Goal: Transaction & Acquisition: Book appointment/travel/reservation

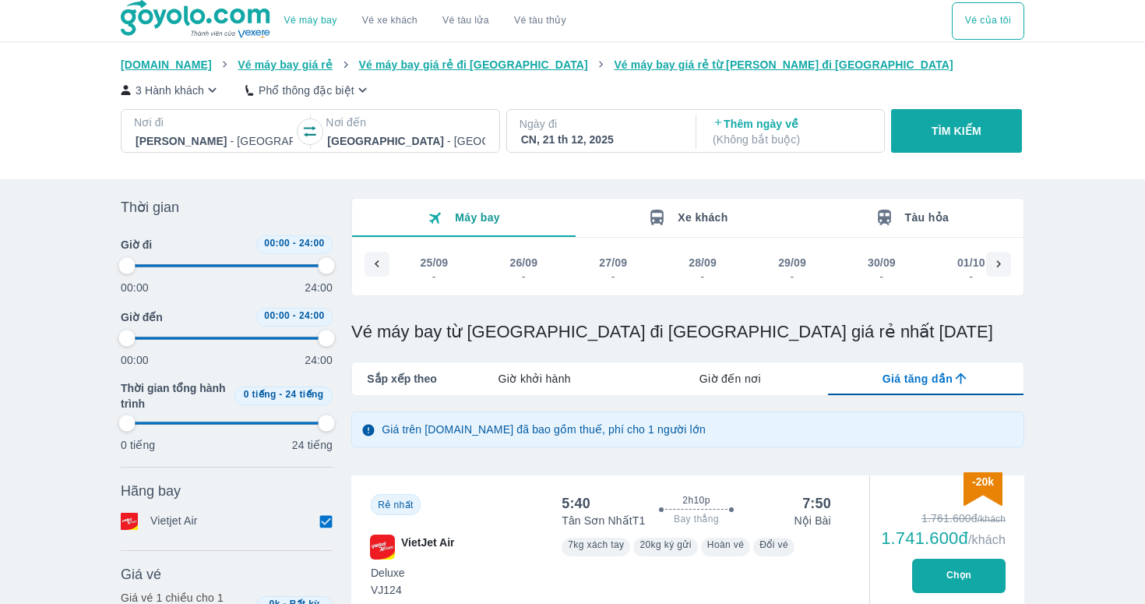
scroll to position [0, 7785]
type input "97.9166666666667"
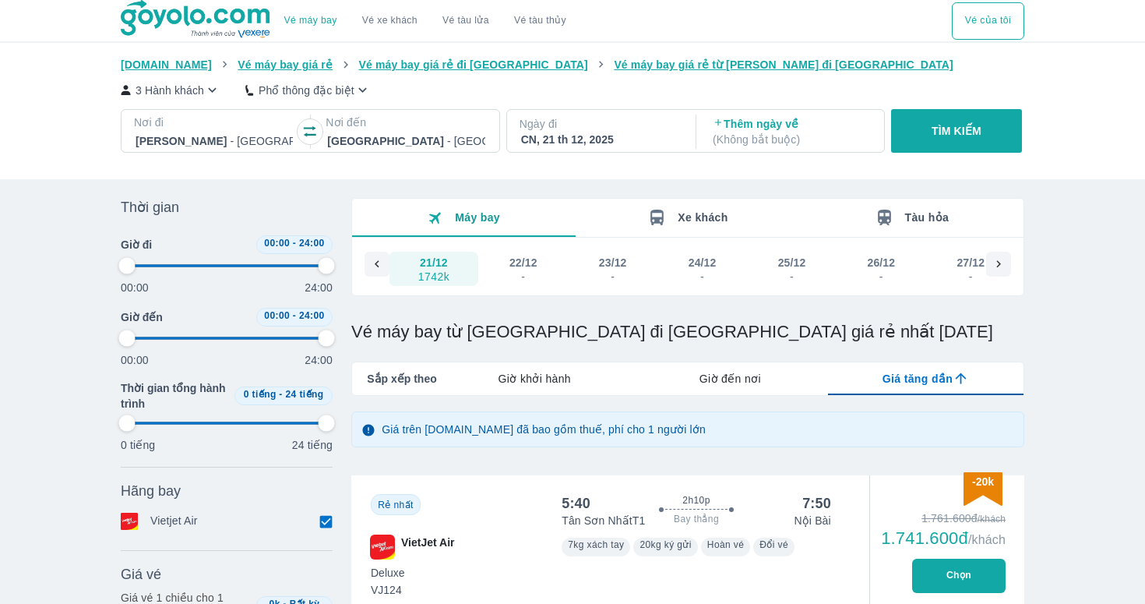
type input "97.9166666666667"
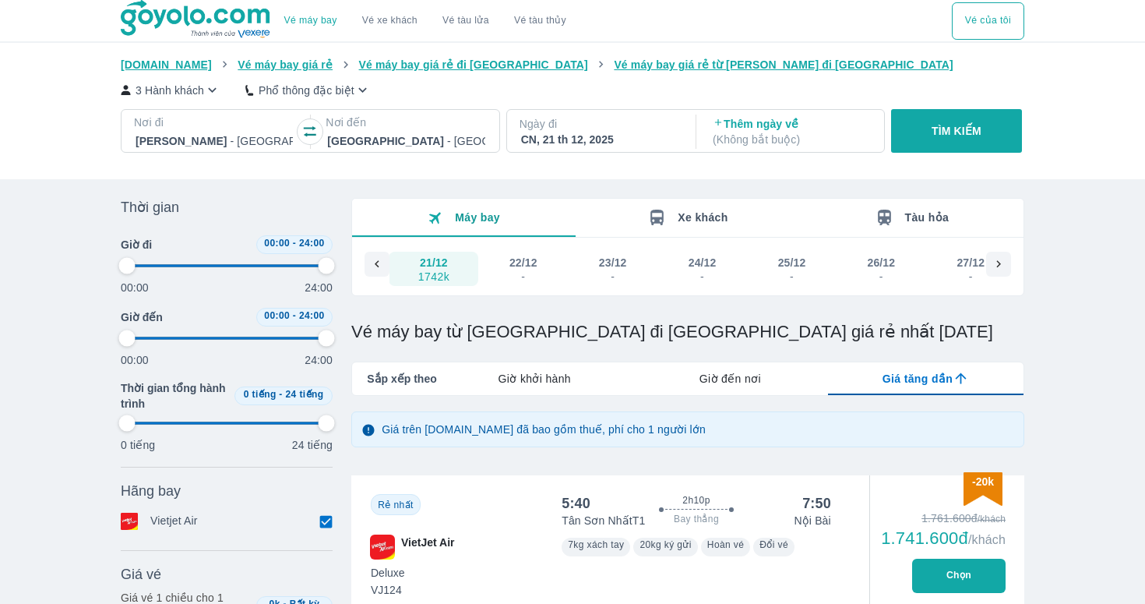
type input "97.9166666666667"
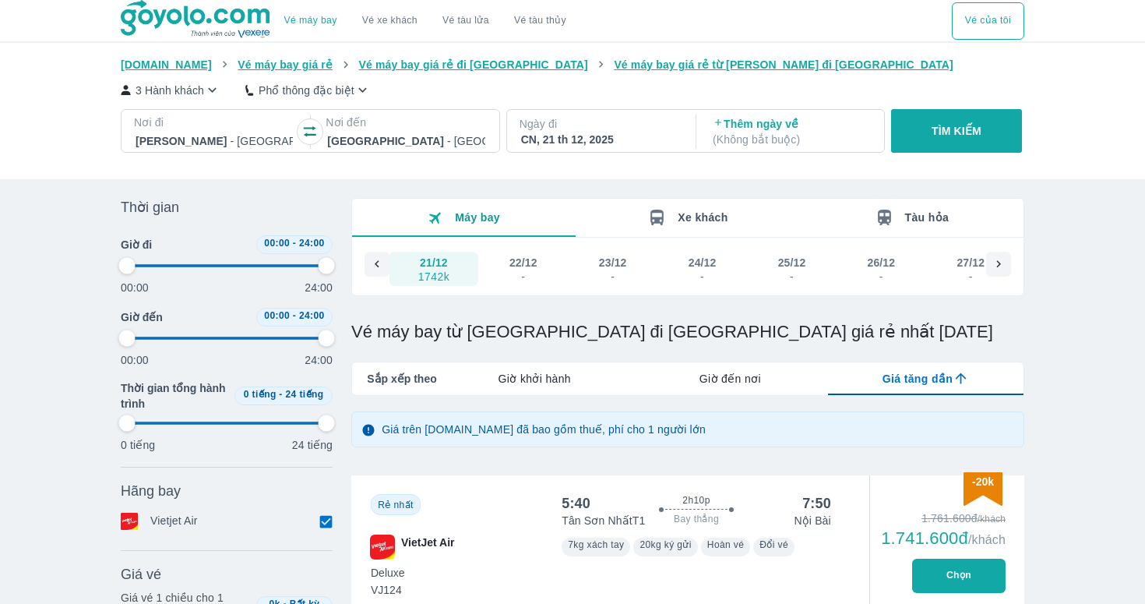
type input "97.9166666666667"
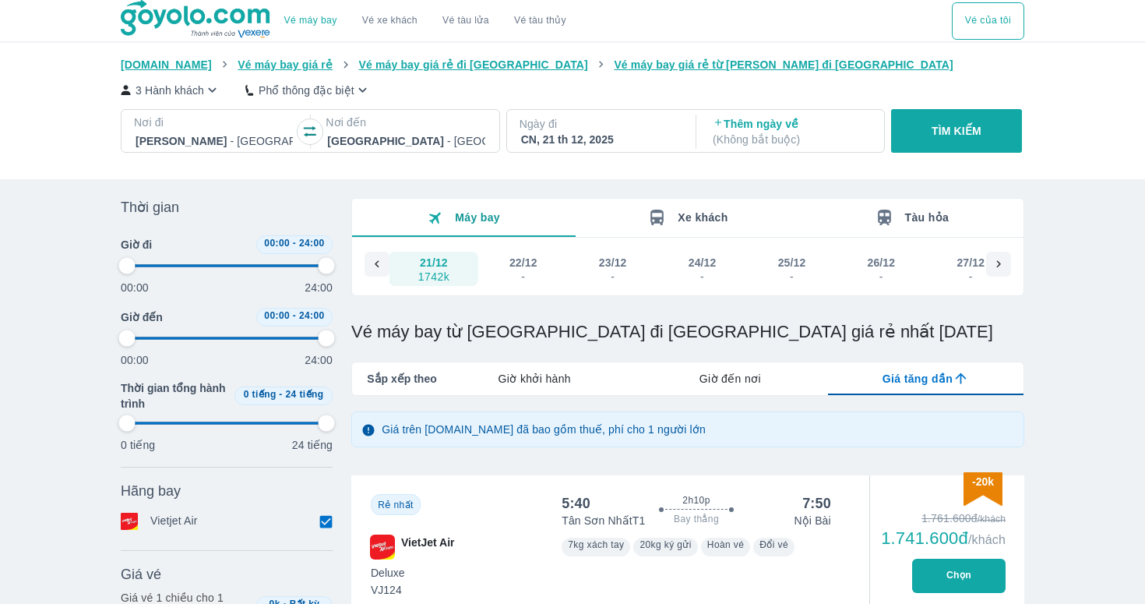
type input "97.9166666666667"
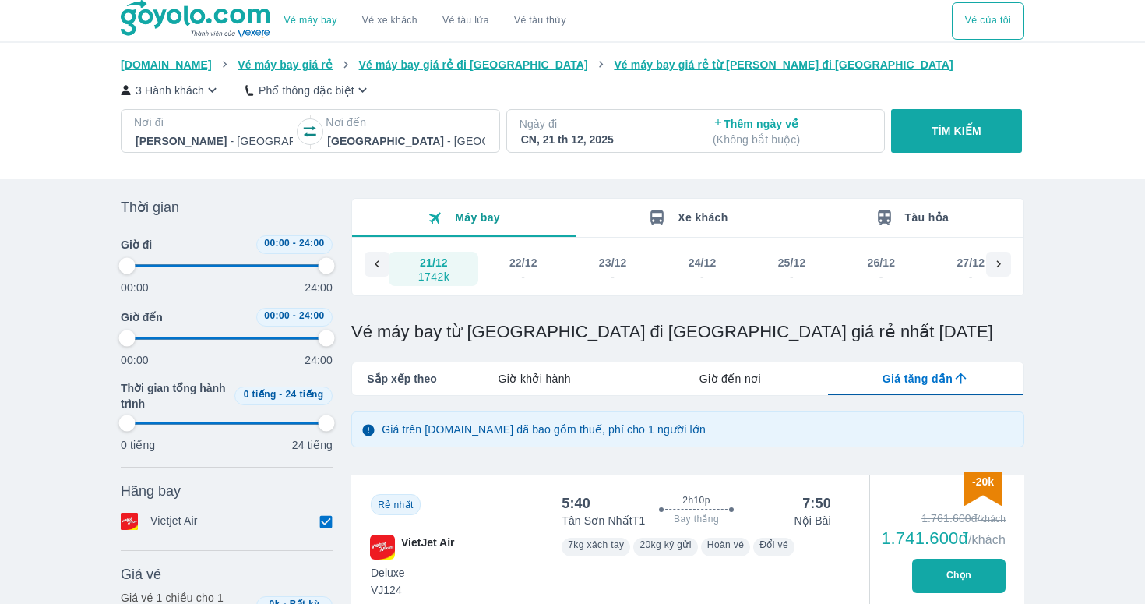
type input "97.9166666666667"
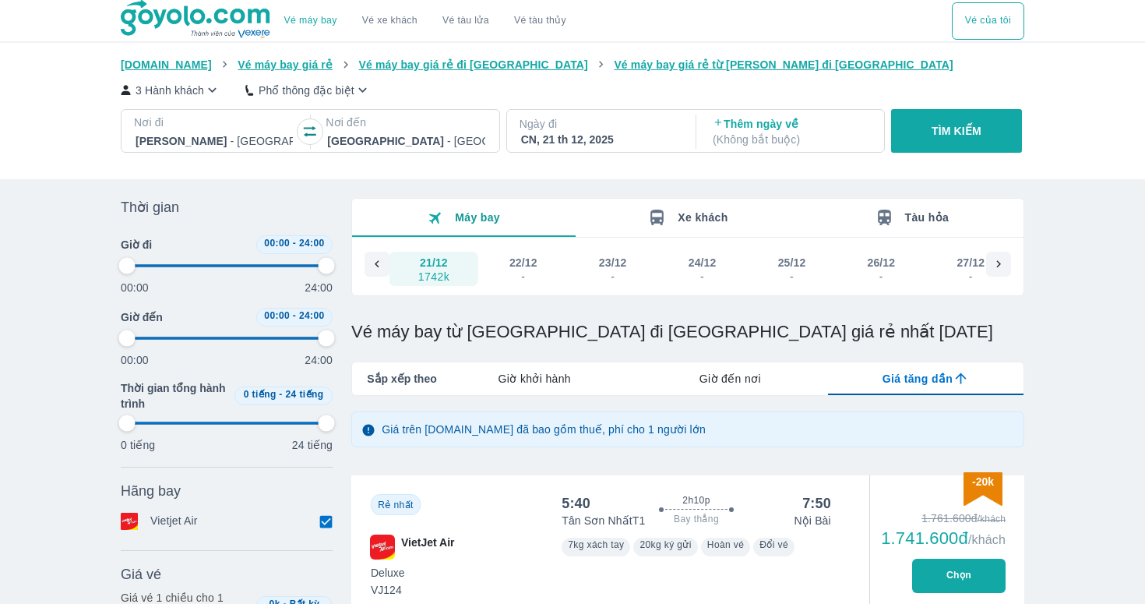
type input "97.9166666666667"
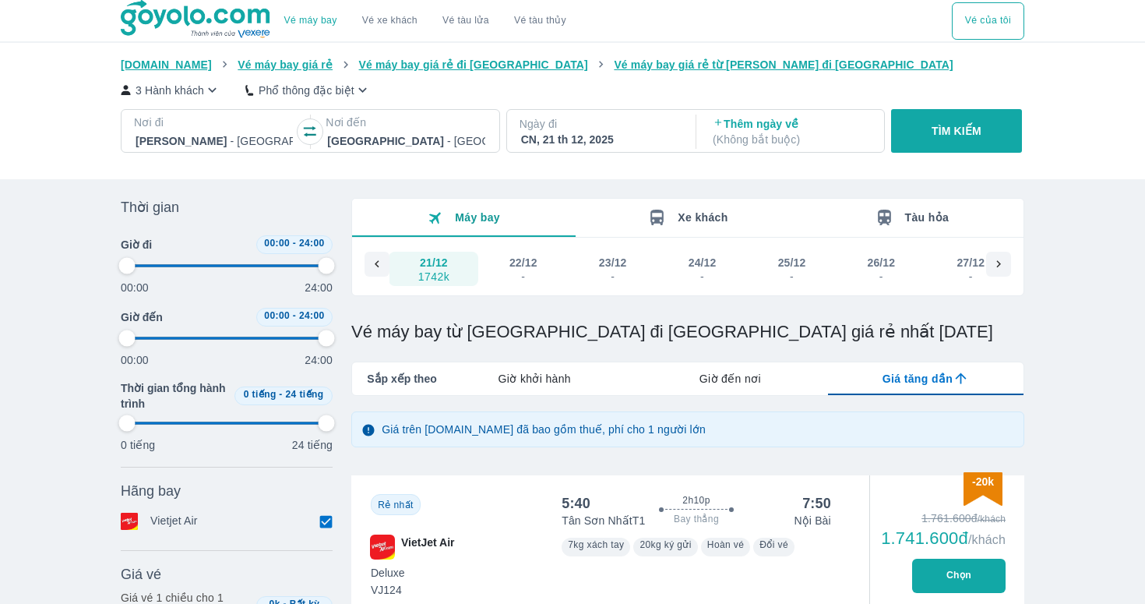
type input "97.9166666666667"
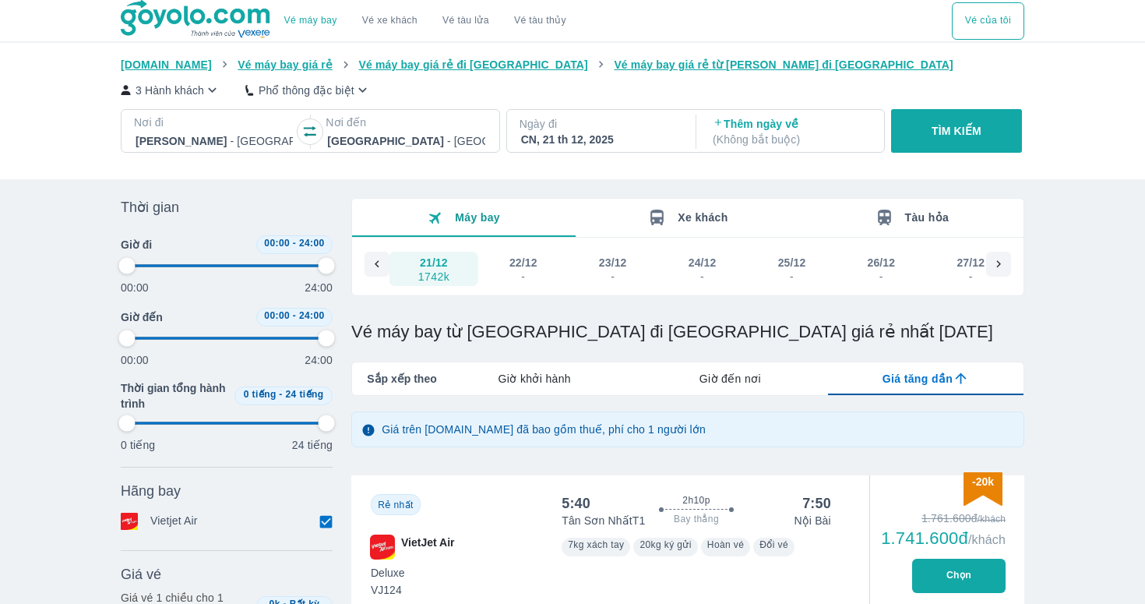
type input "97.9166666666667"
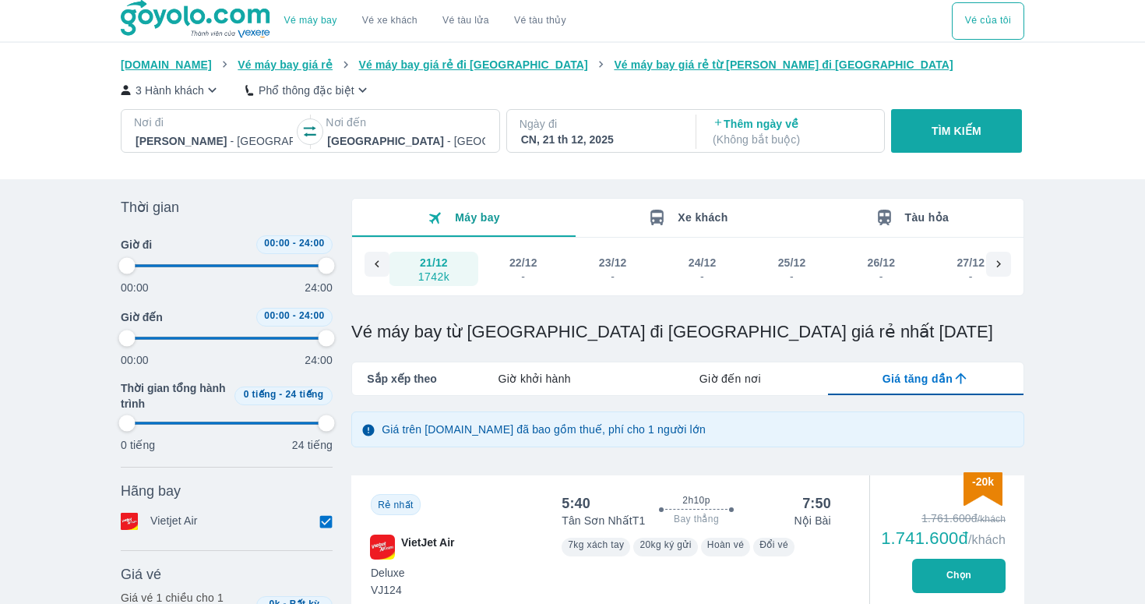
type input "97.9166666666667"
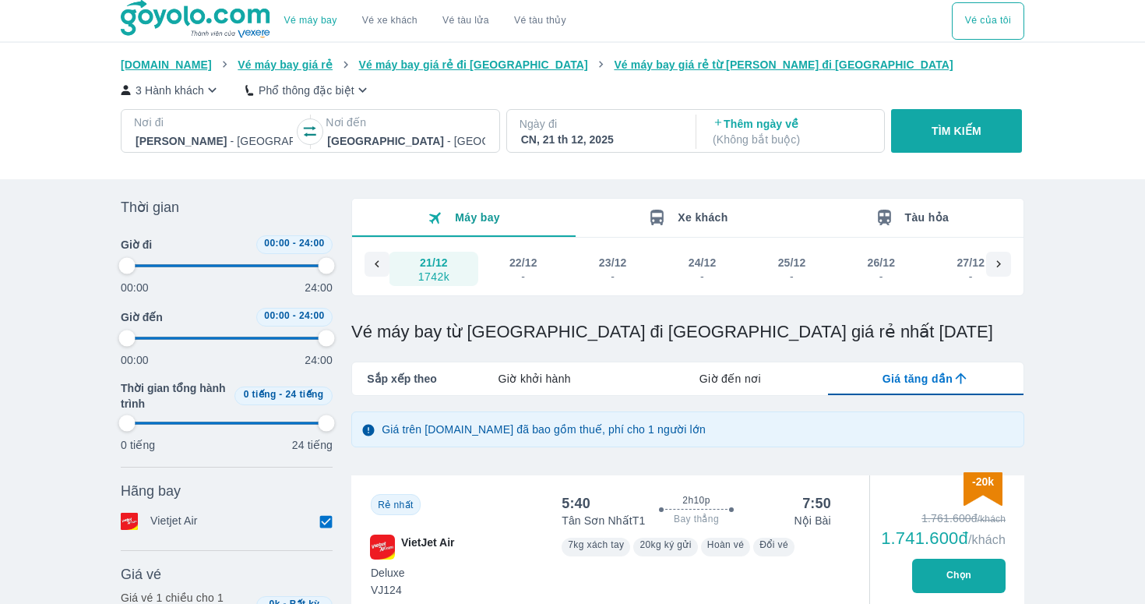
type input "97.9166666666667"
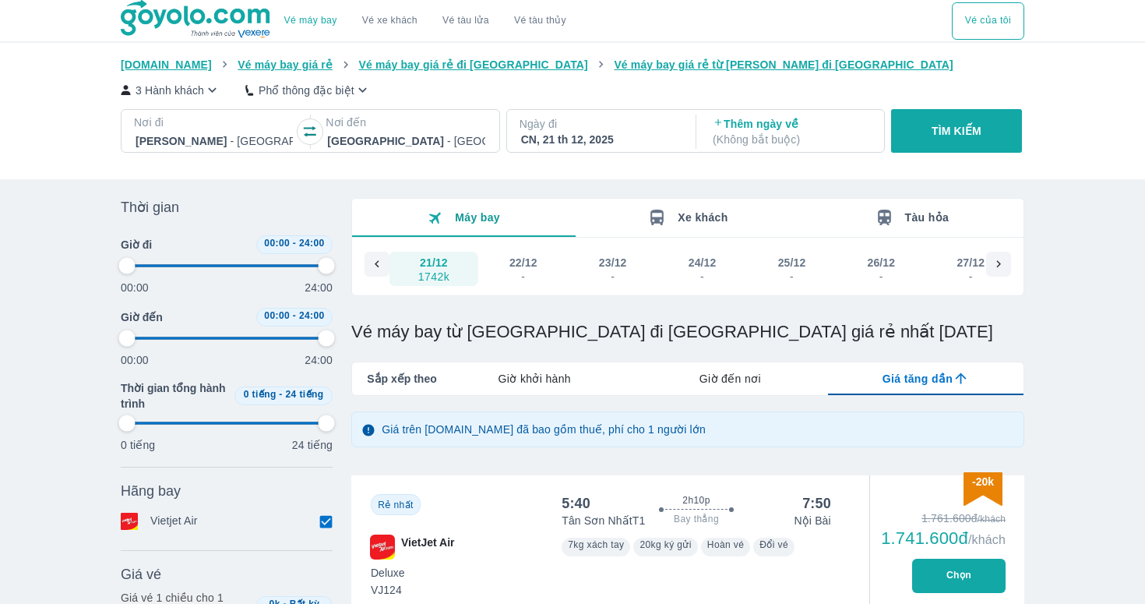
type input "97.9166666666667"
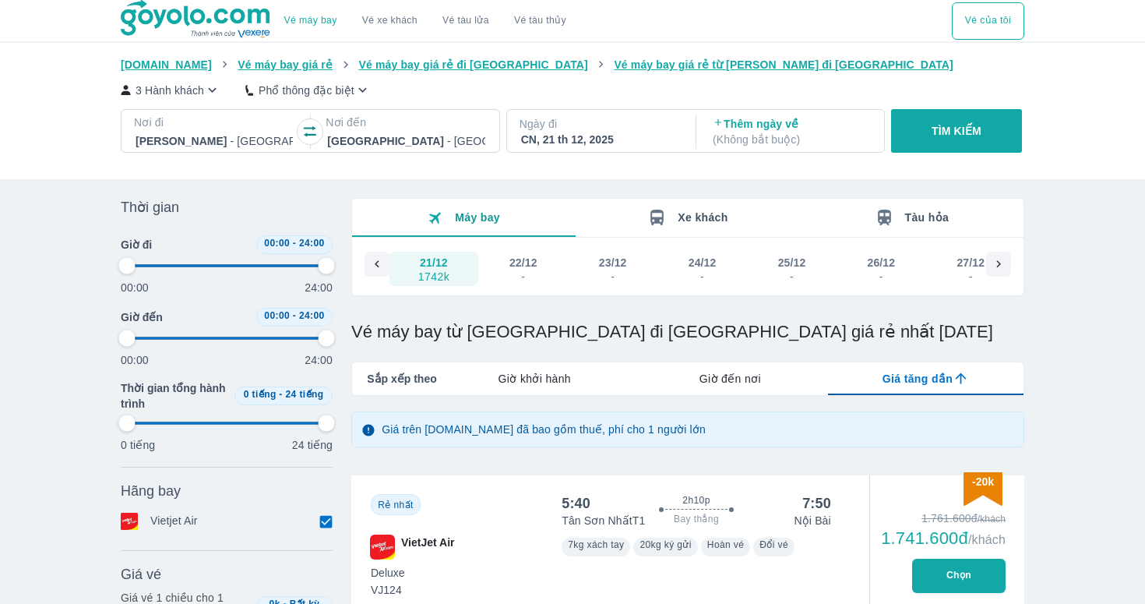
type input "97.9166666666667"
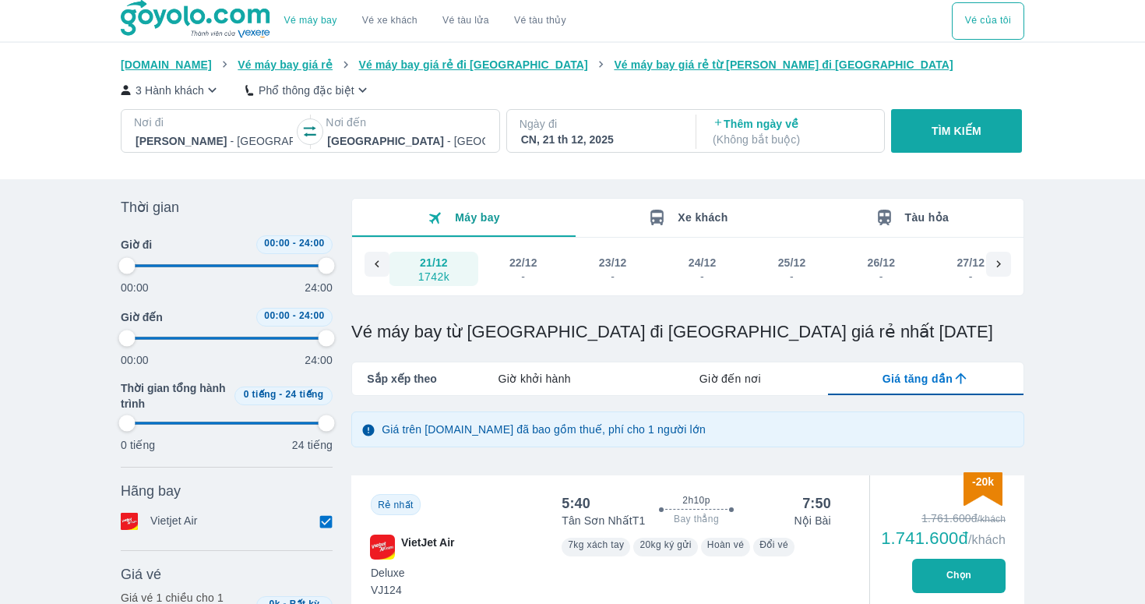
type input "97.9166666666667"
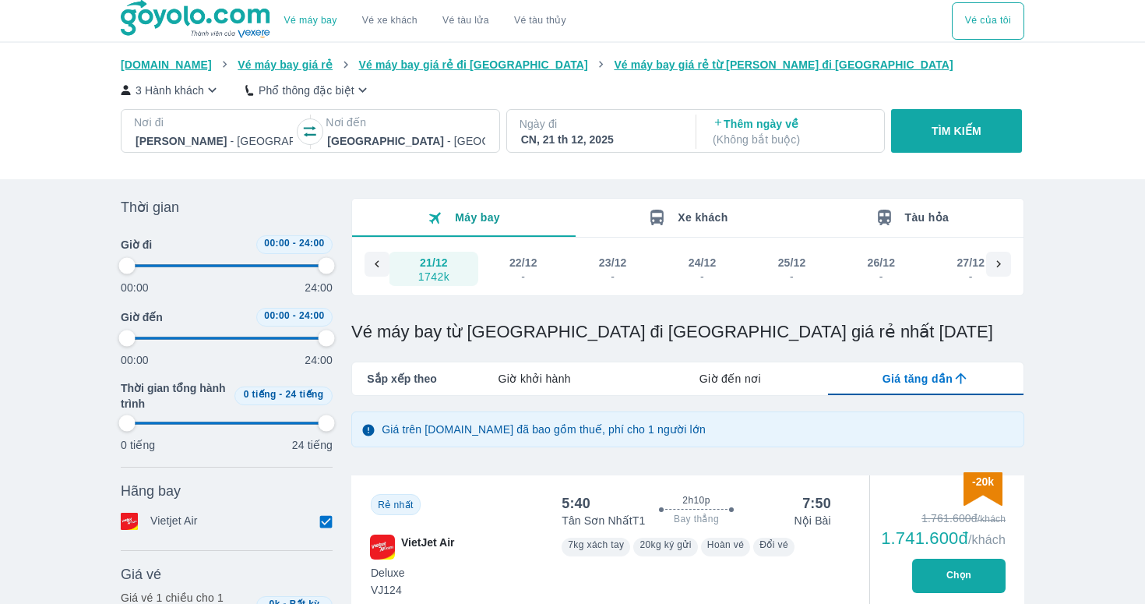
type input "97.9166666666667"
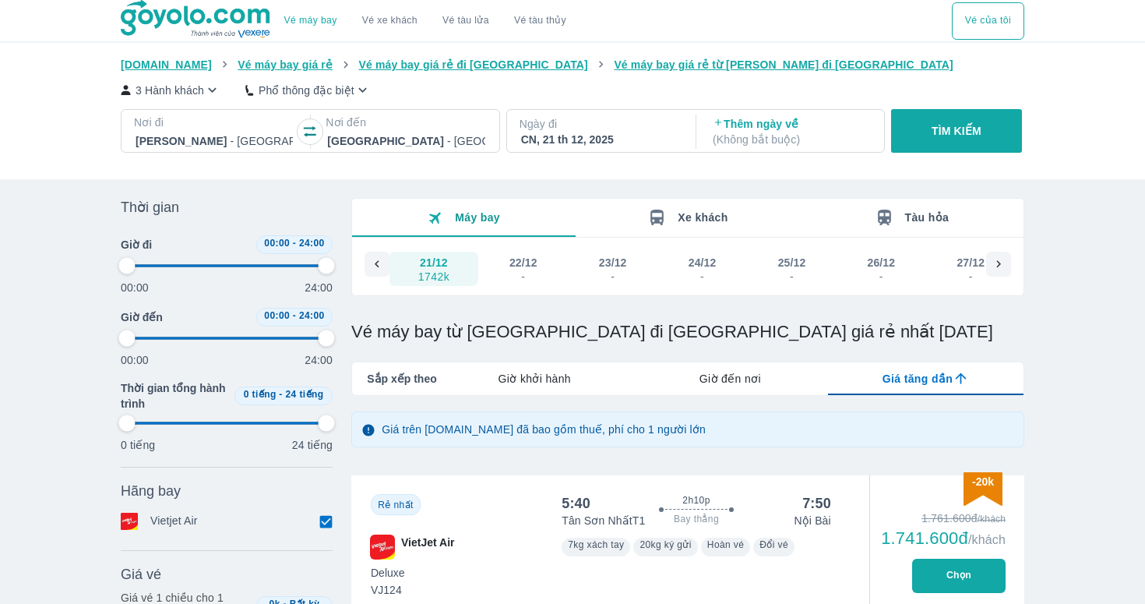
type input "97.9166666666667"
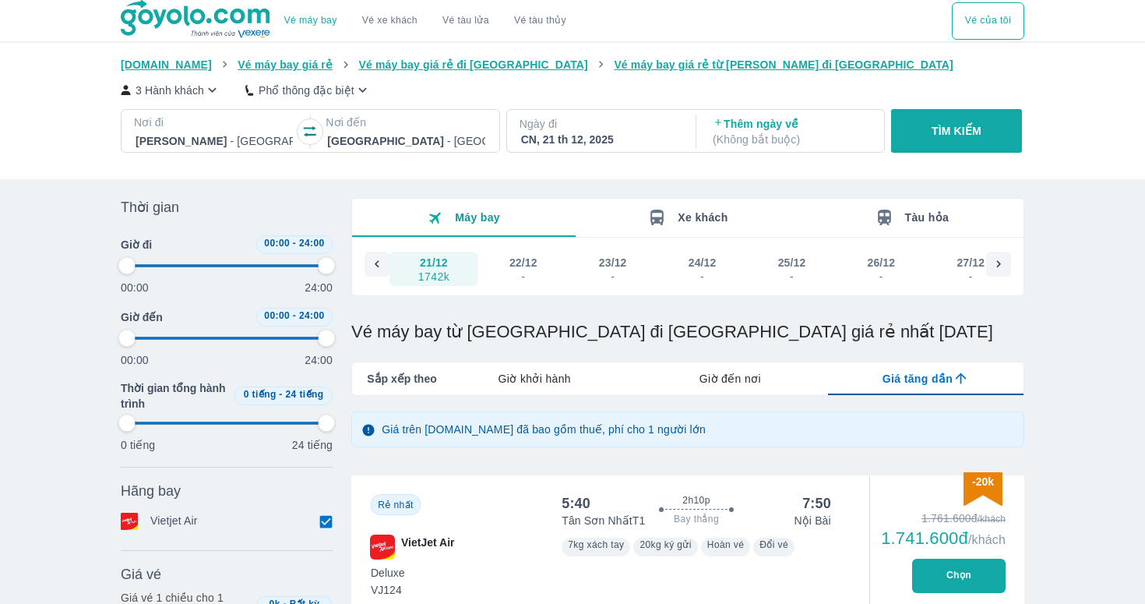
type input "97.9166666666667"
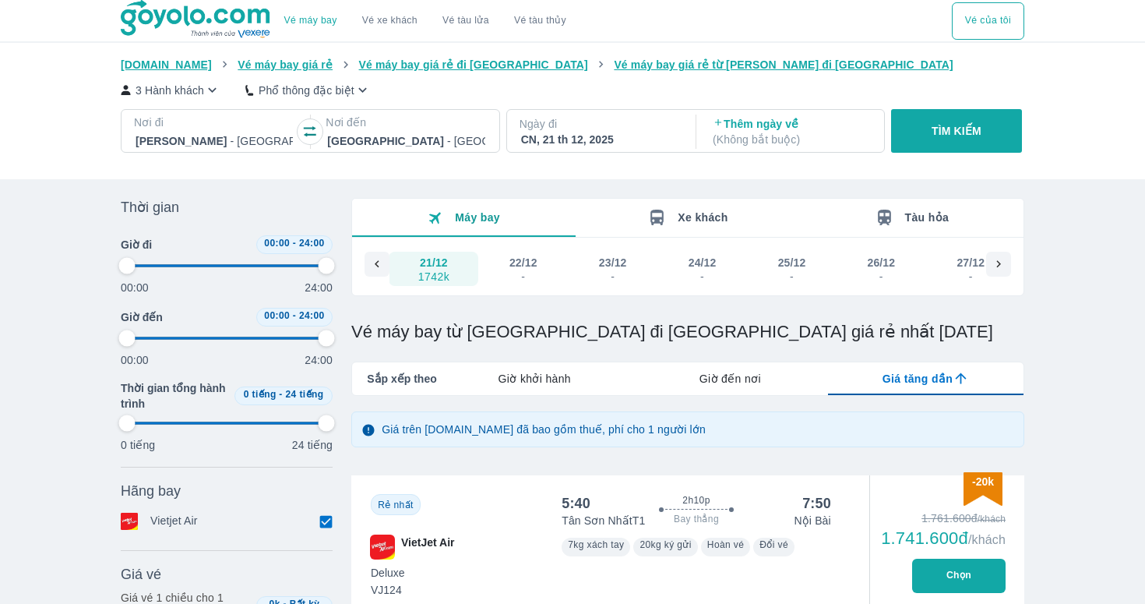
type input "97.9166666666667"
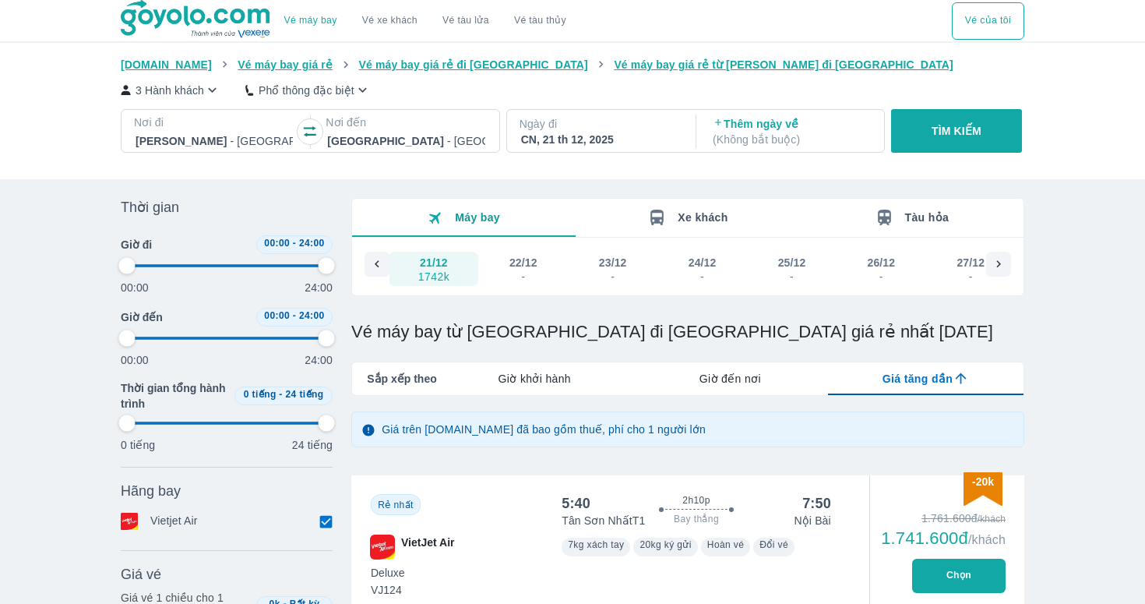
type input "97.9166666666667"
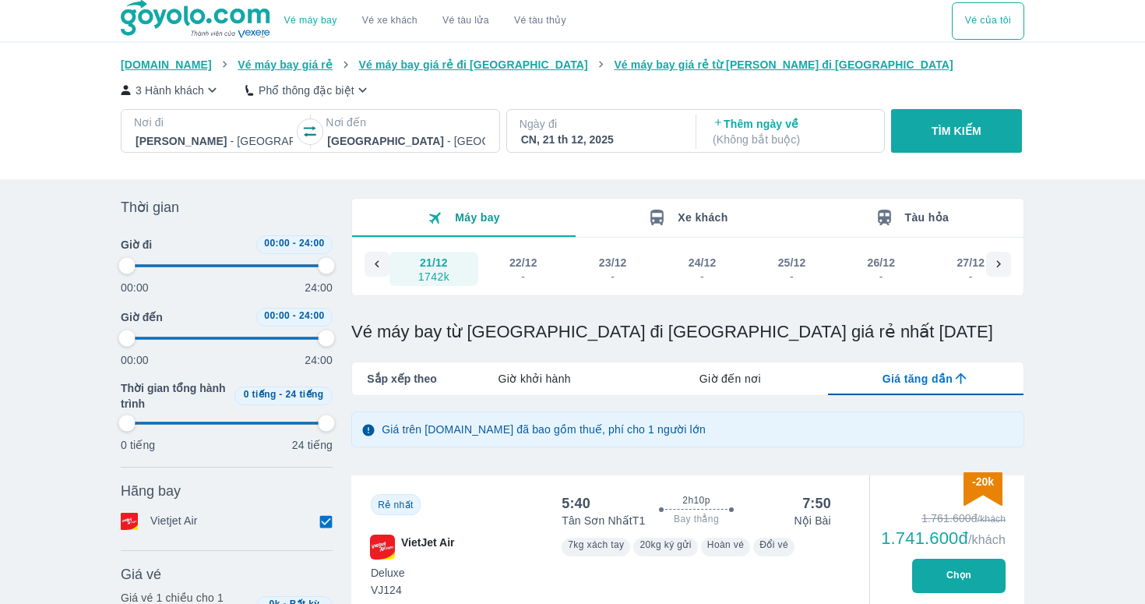
type input "97.9166666666667"
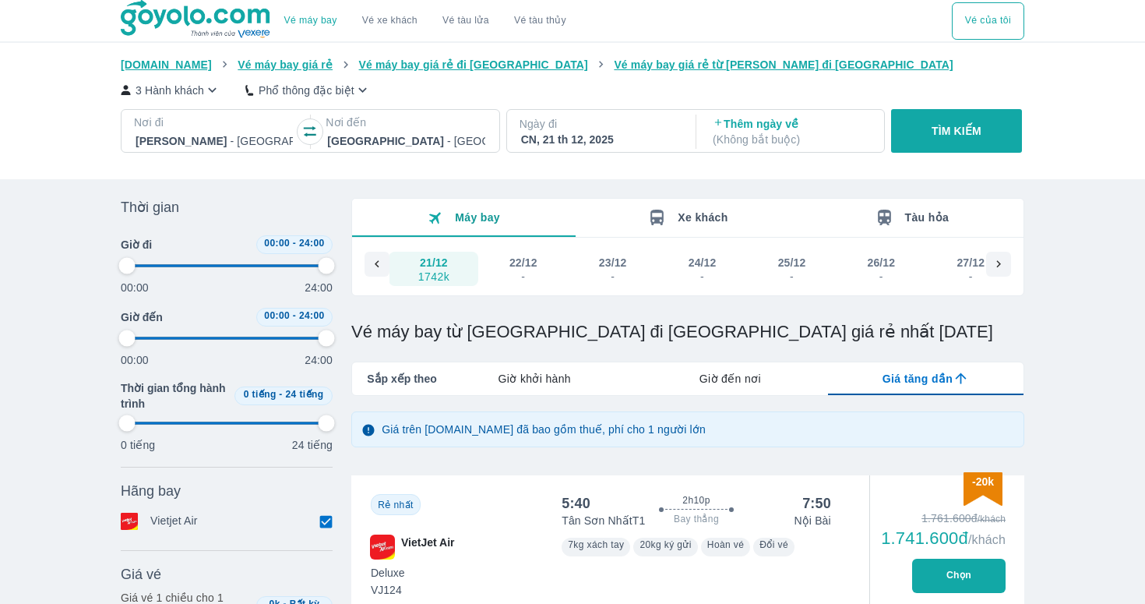
type input "97.9166666666667"
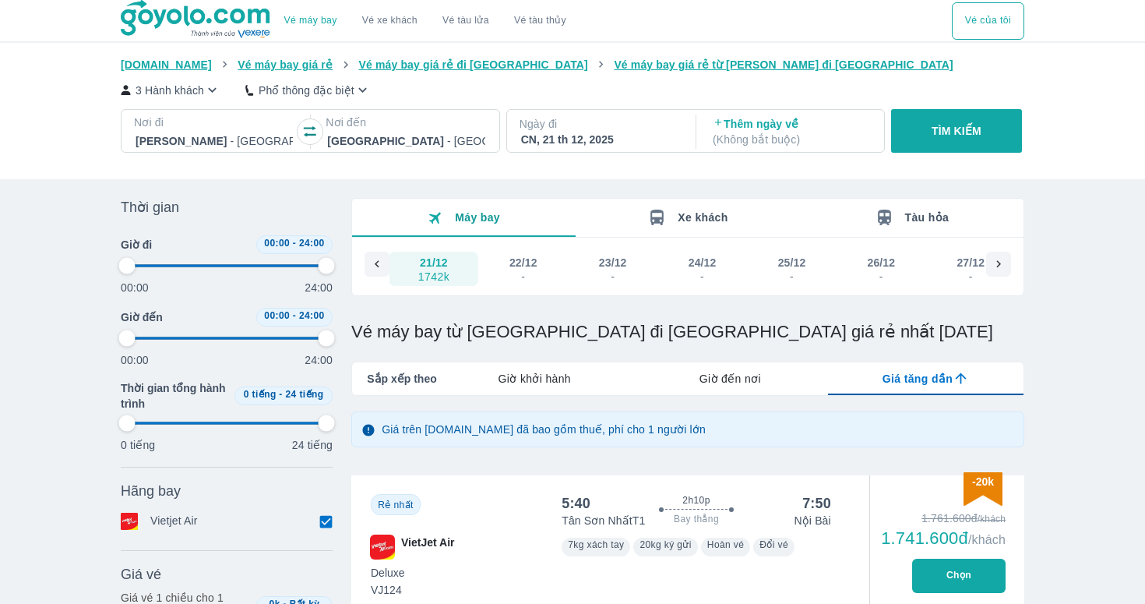
type input "97.9166666666667"
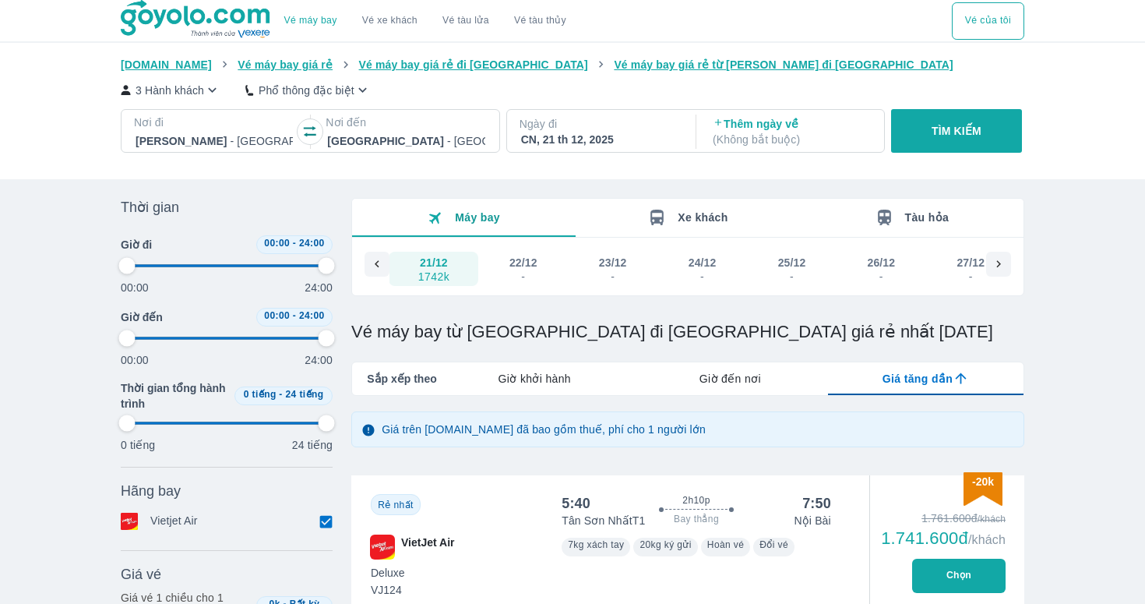
type input "97.9166666666667"
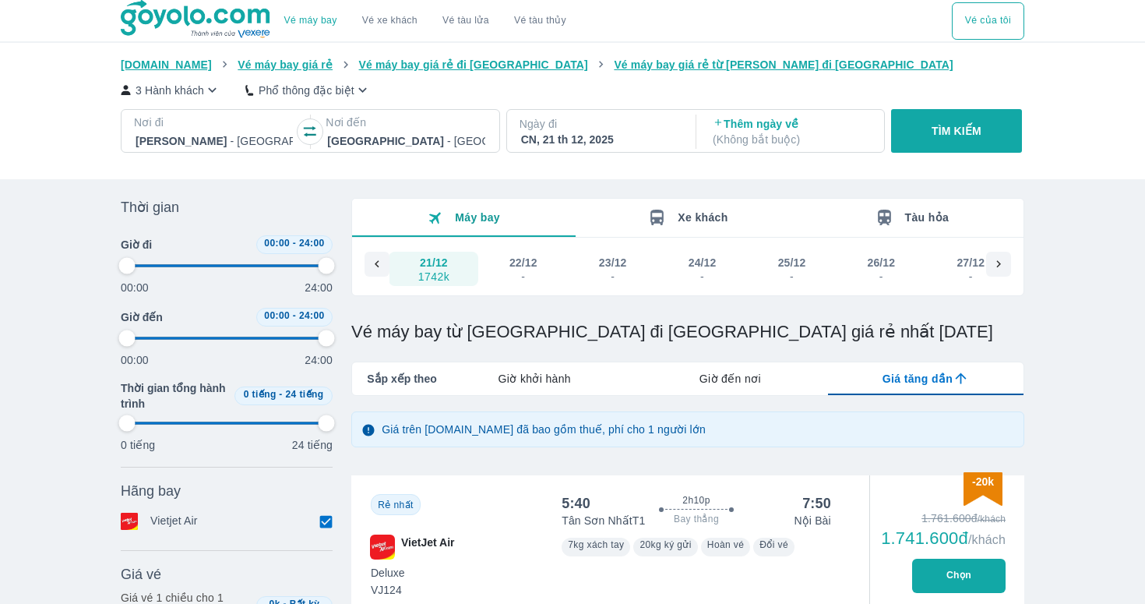
type input "97.9166666666667"
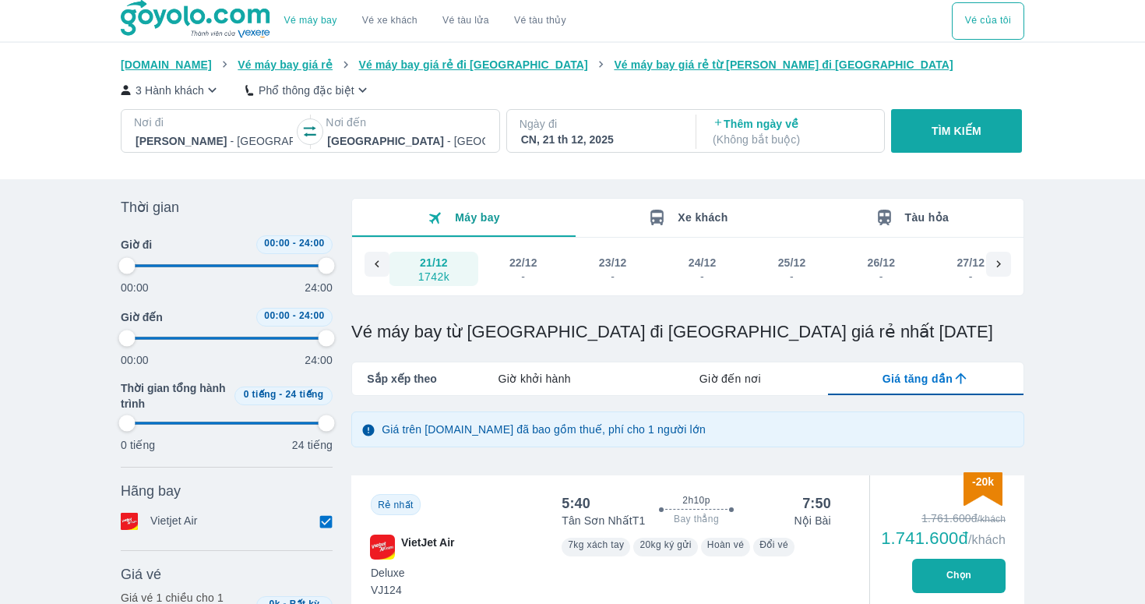
type input "97.9166666666667"
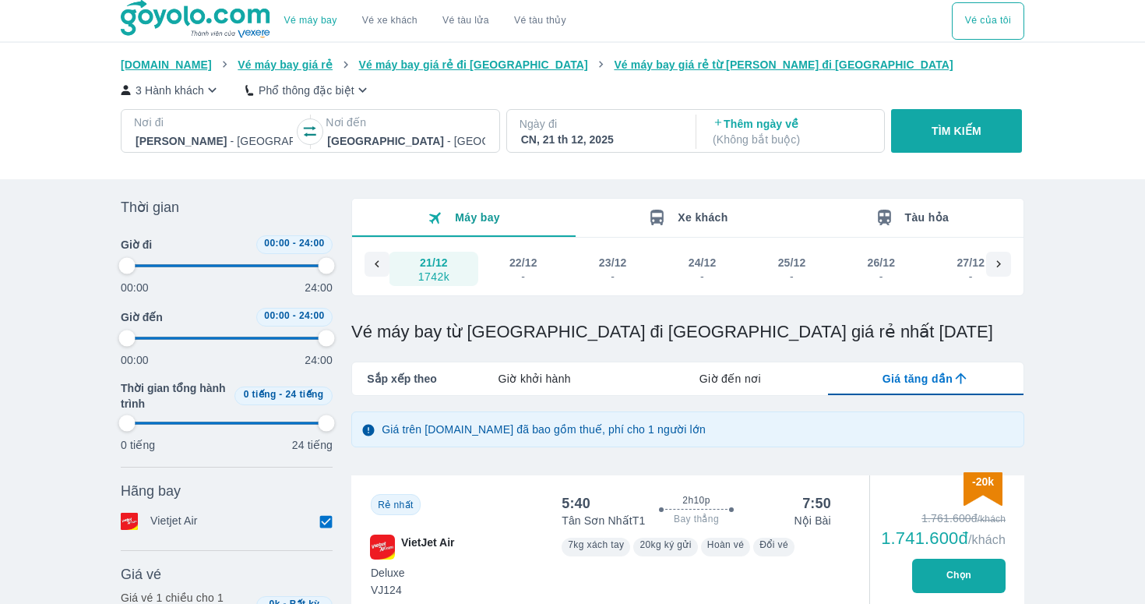
type input "97.9166666666667"
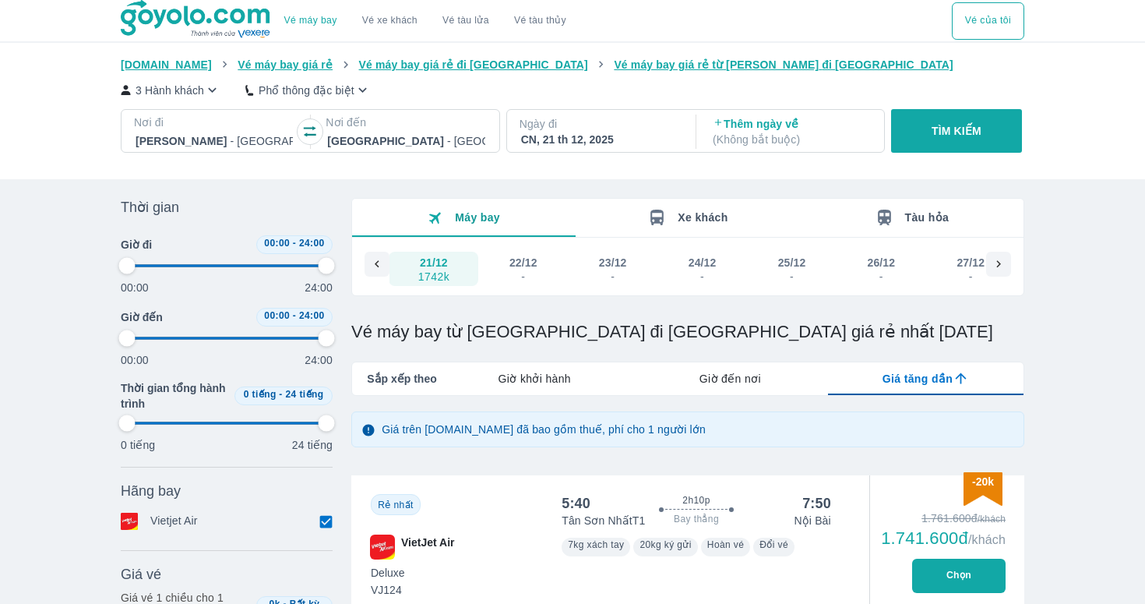
type input "97.9166666666667"
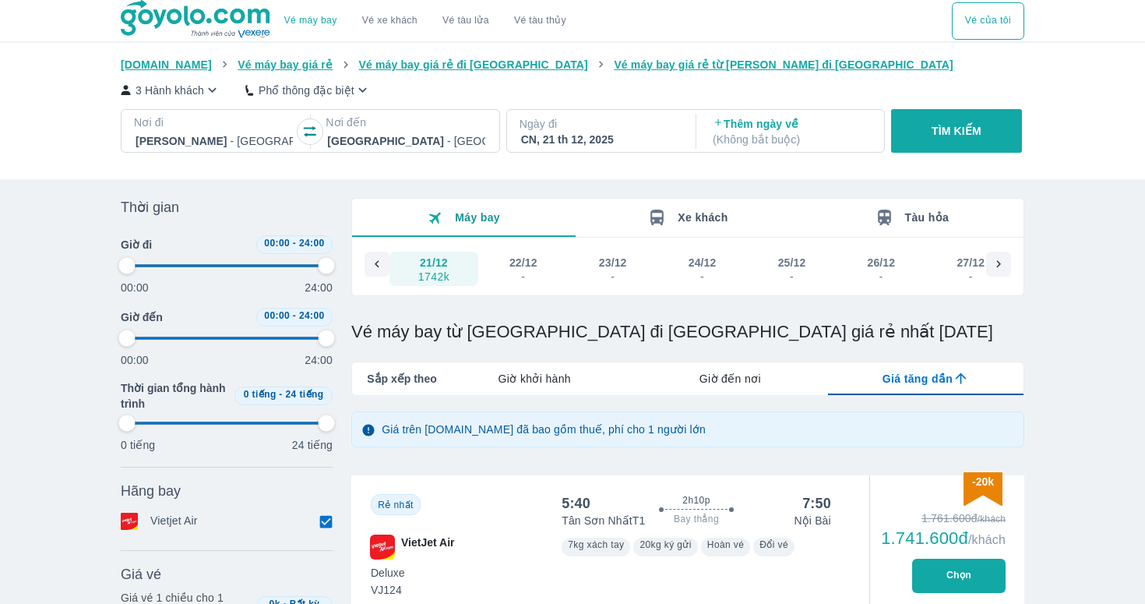
type input "97.9166666666667"
